Goal: Task Accomplishment & Management: Manage account settings

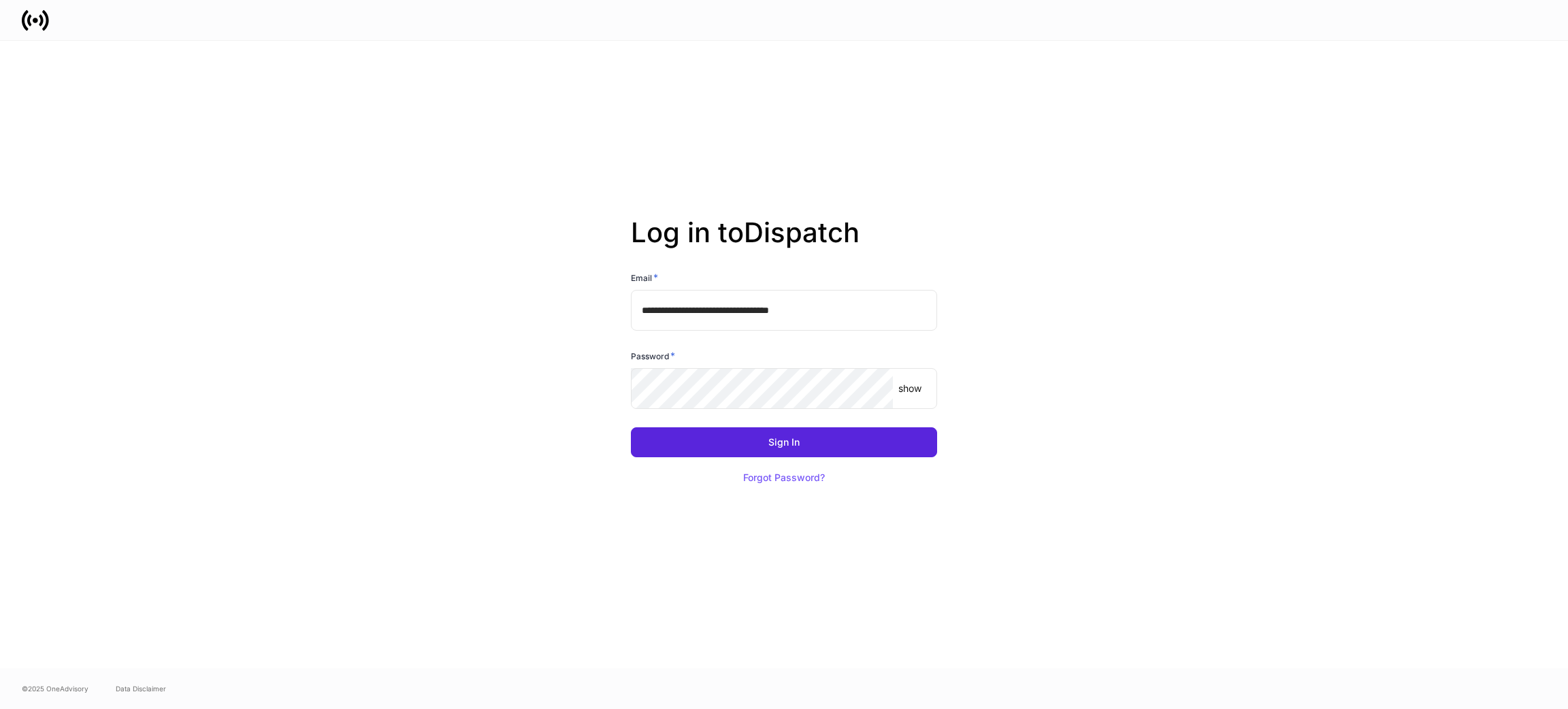
click at [799, 309] on input "**********" at bounding box center [784, 310] width 306 height 41
type input "**********"
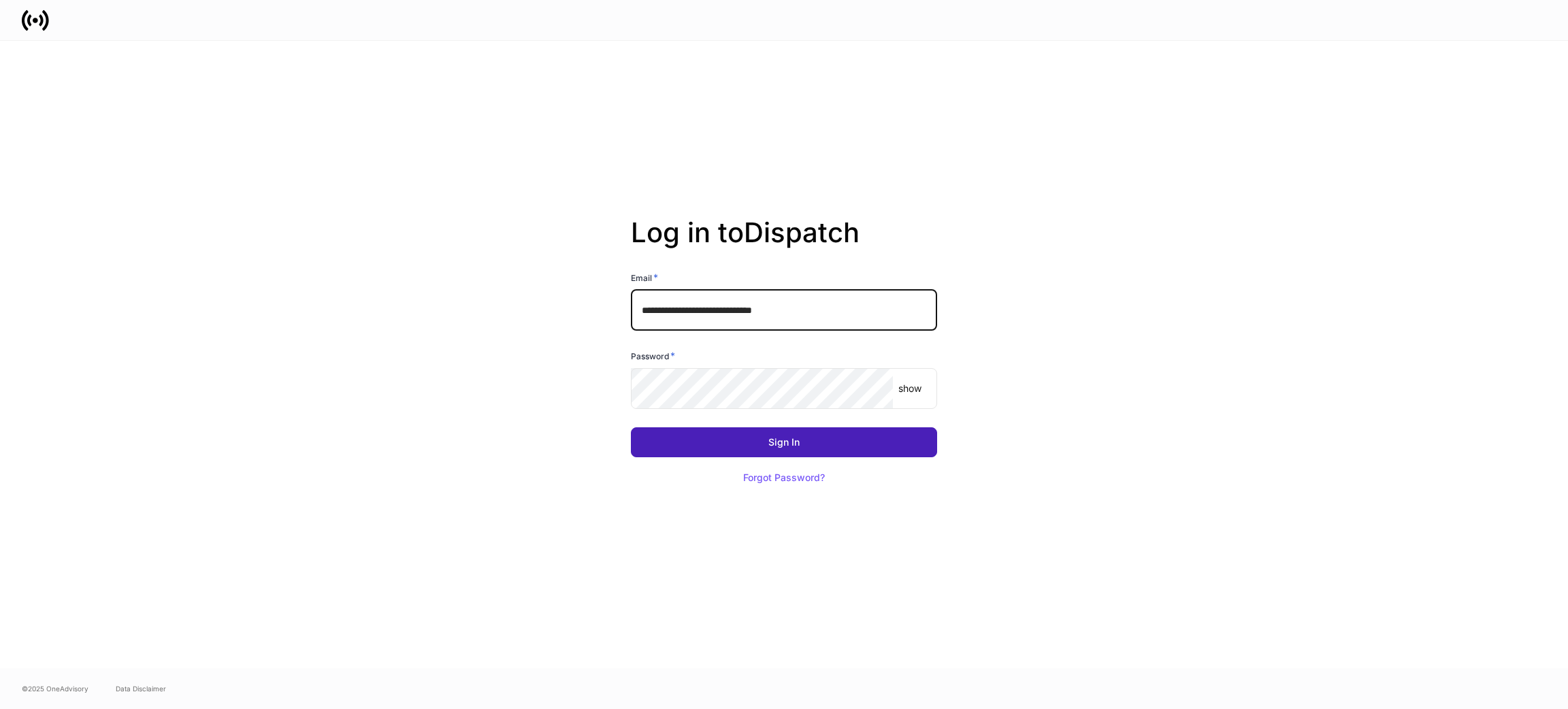
click at [818, 444] on button "Sign In" at bounding box center [784, 442] width 306 height 30
